Goal: Information Seeking & Learning: Learn about a topic

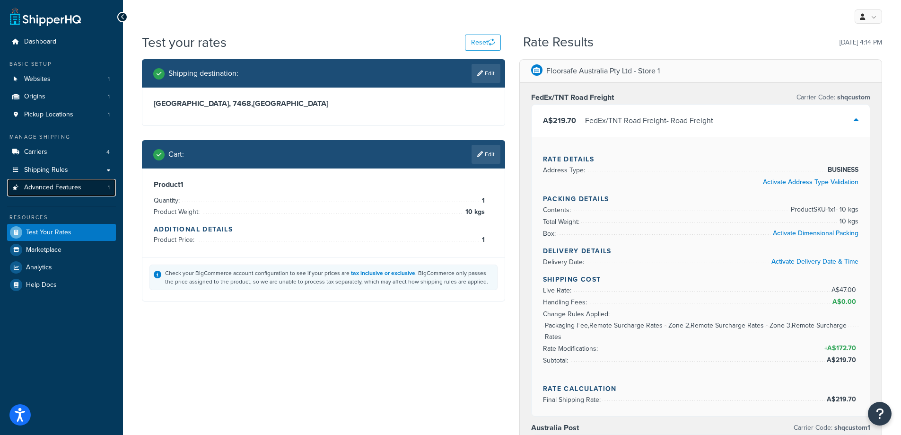
click at [78, 185] on span "Advanced Features" at bounding box center [52, 187] width 57 height 8
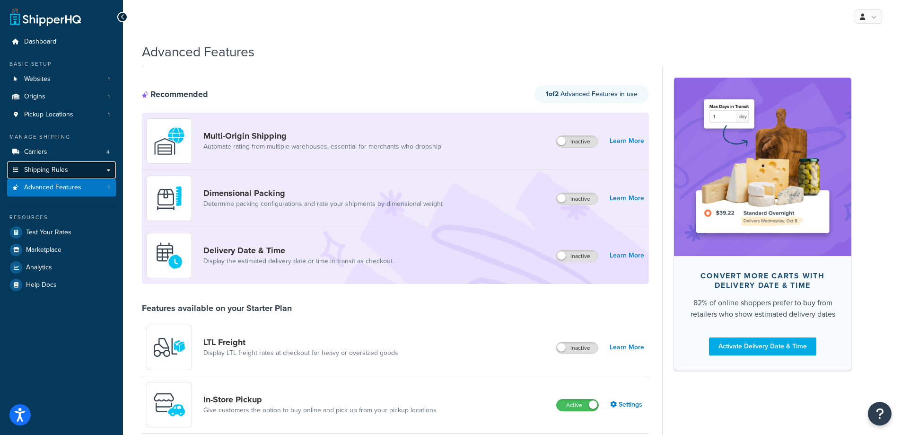
click at [75, 169] on link "Shipping Rules" at bounding box center [61, 169] width 109 height 17
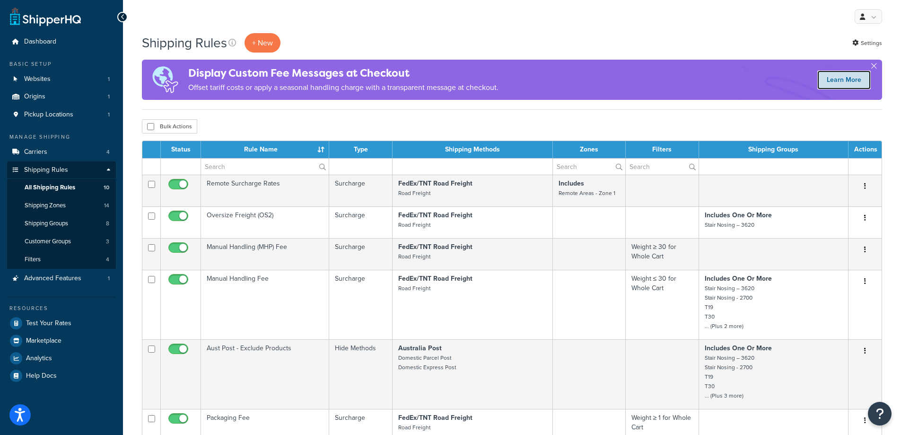
click at [849, 77] on link "Learn More" at bounding box center [843, 79] width 53 height 19
